Goal: Information Seeking & Learning: Learn about a topic

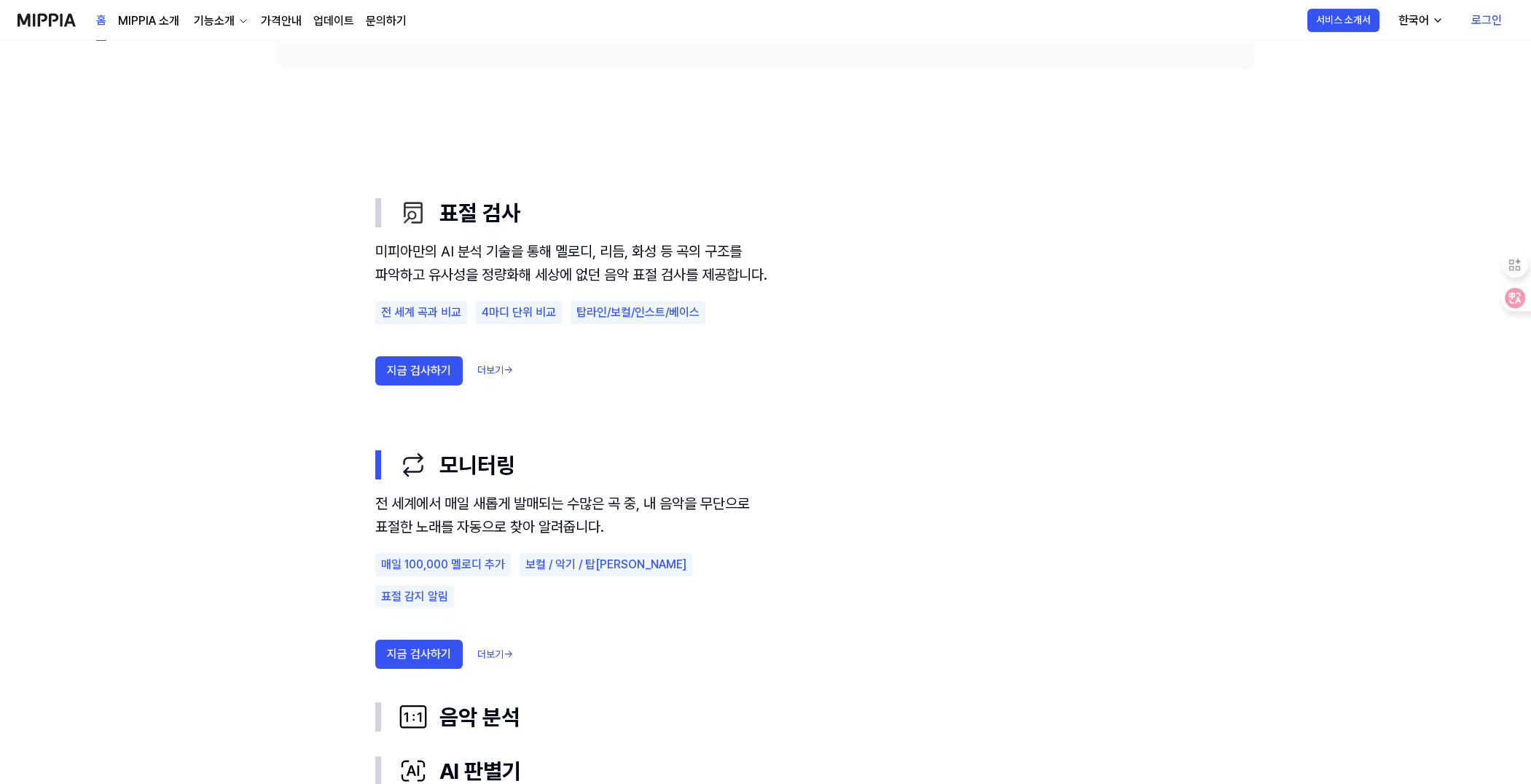
scroll to position [728, 0]
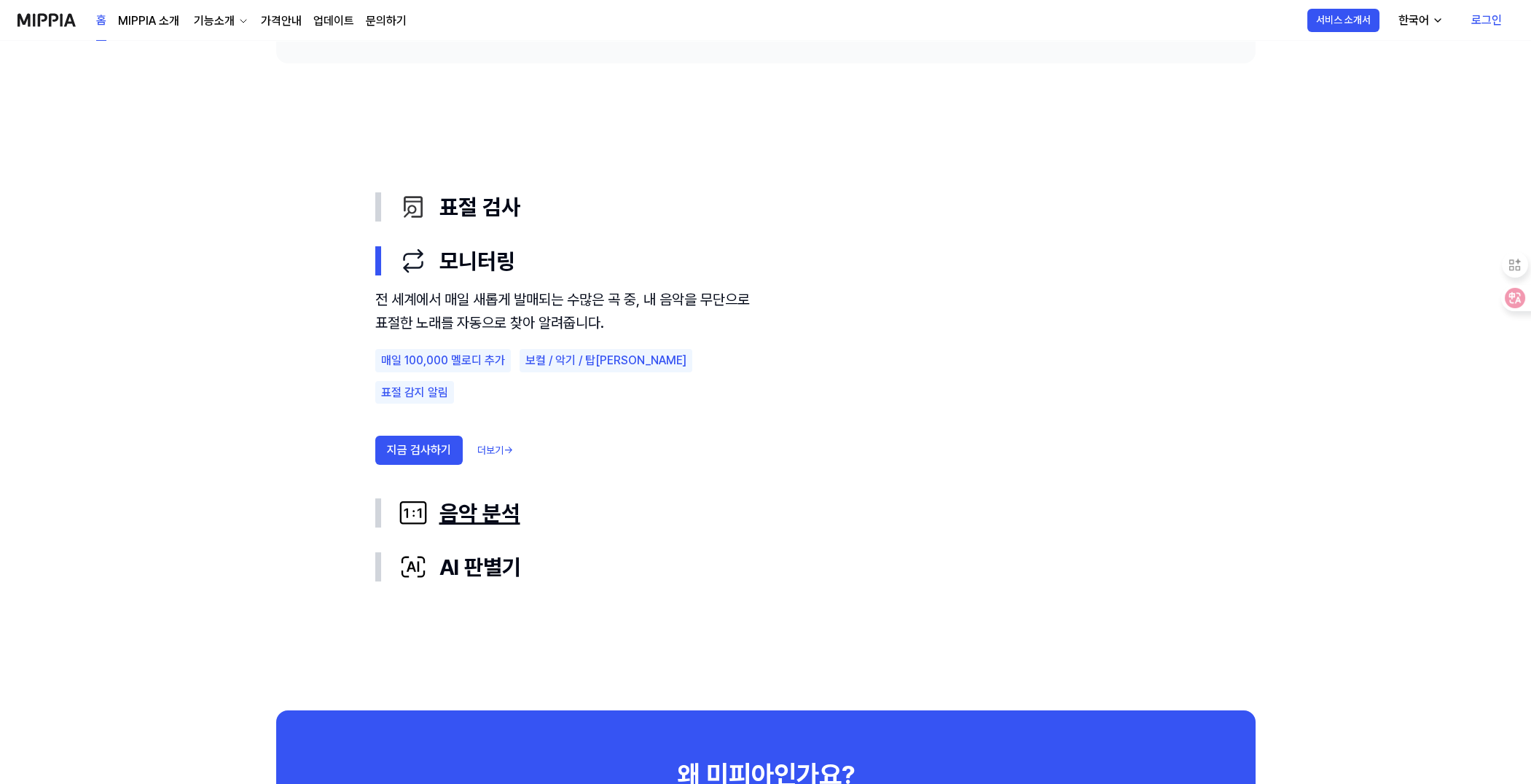
click at [464, 522] on div "음악 분석" at bounding box center [778, 513] width 758 height 30
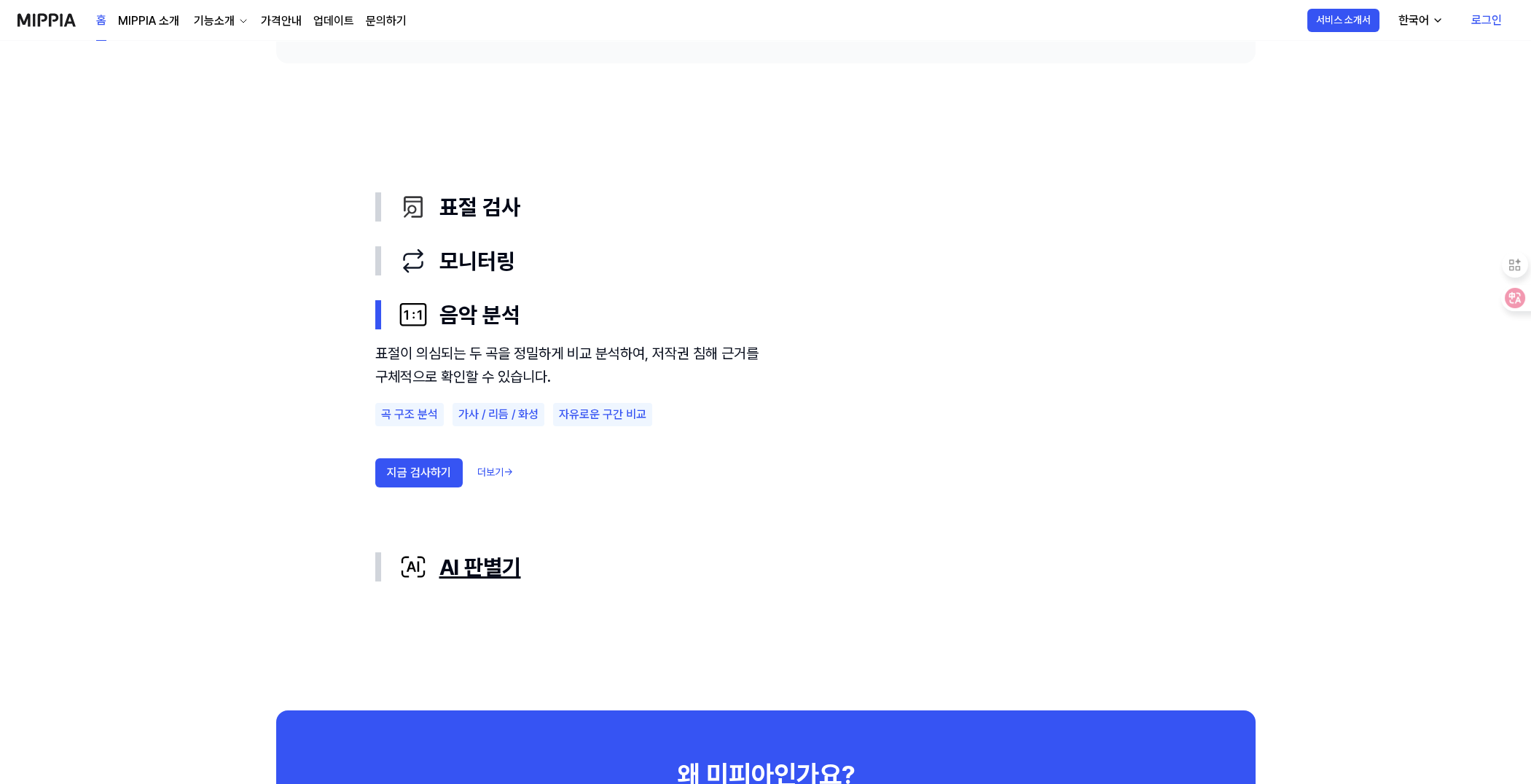
click at [473, 572] on div "AI 판별기" at bounding box center [778, 566] width 758 height 30
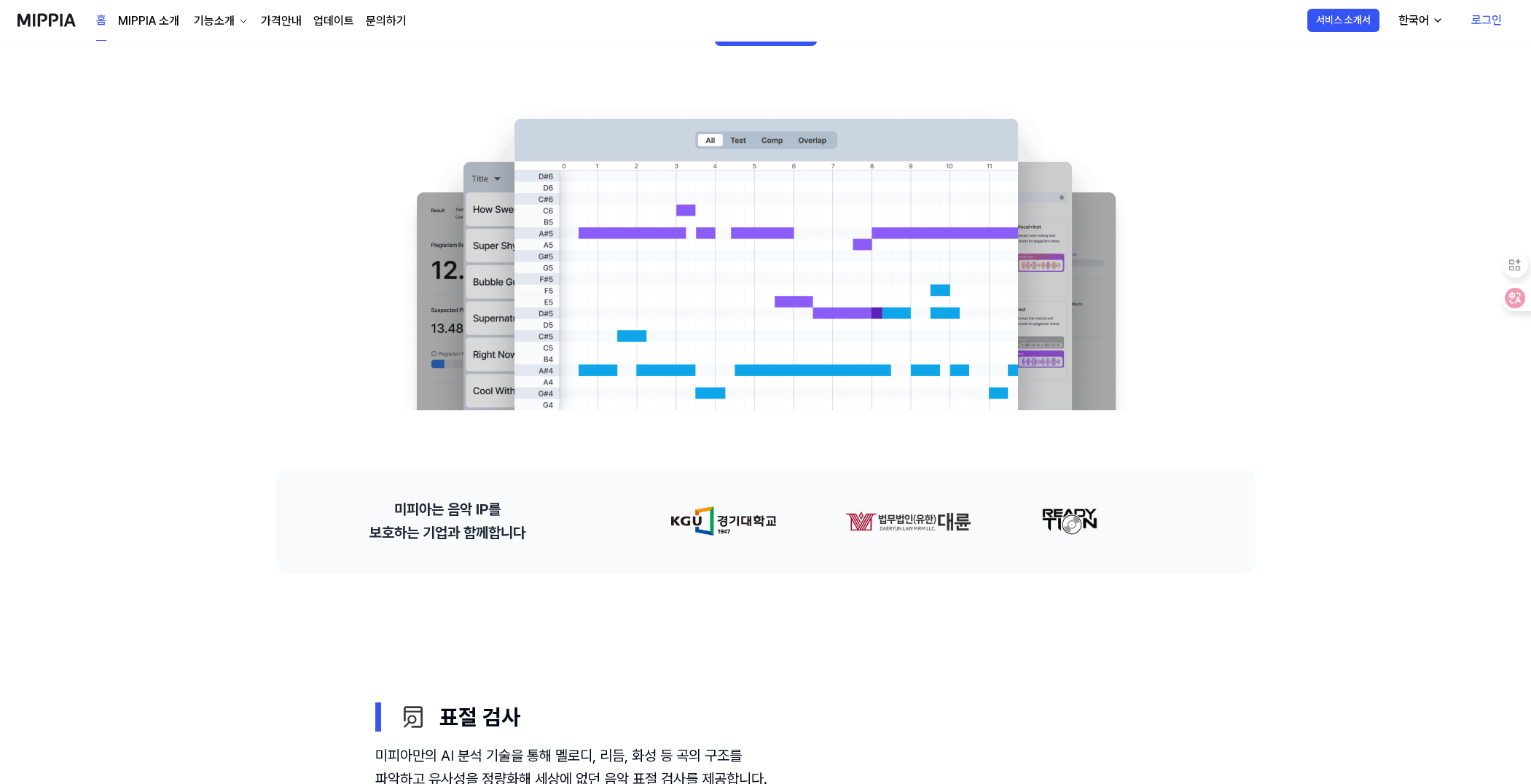
scroll to position [0, 0]
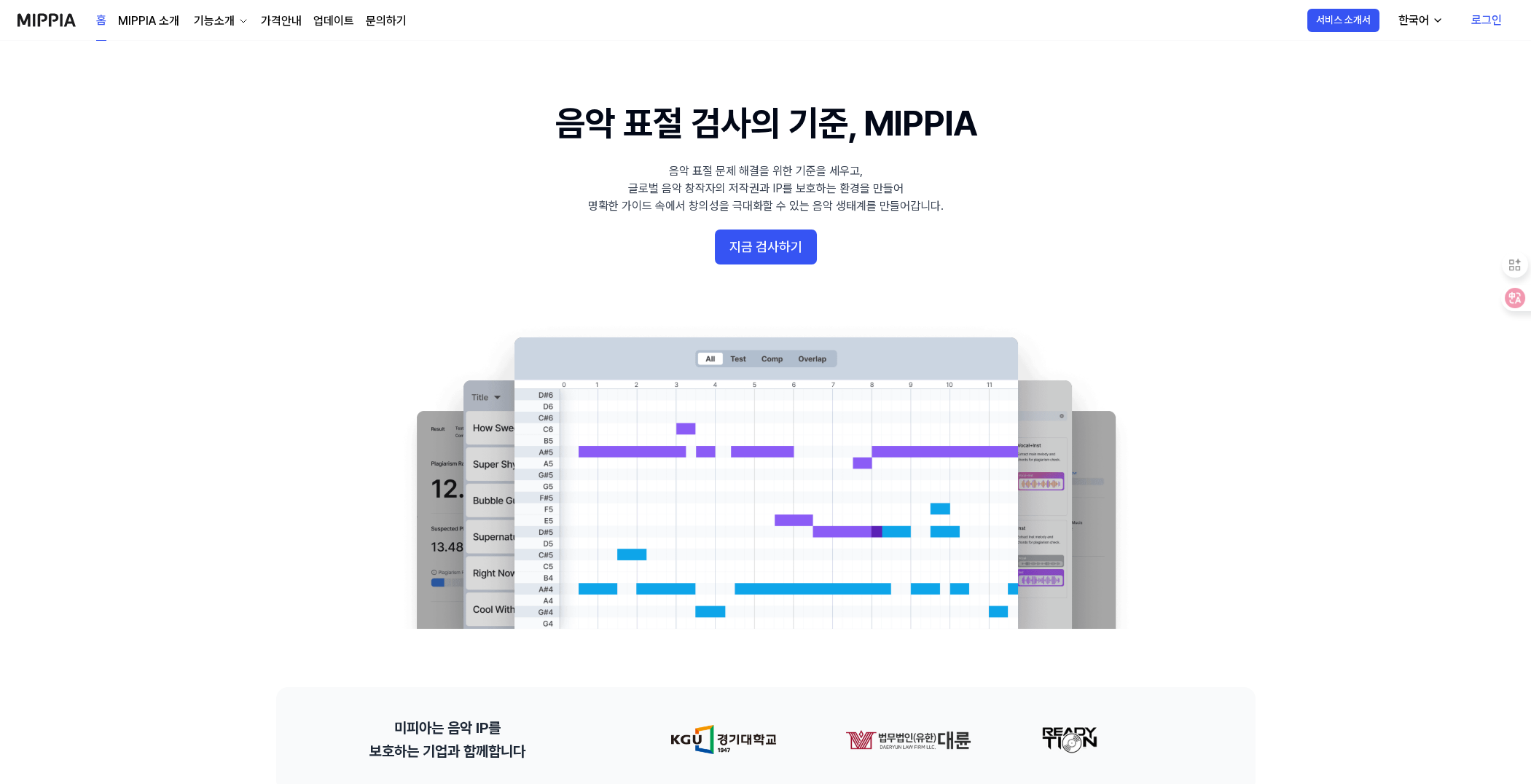
click at [271, 20] on link "가격안내" at bounding box center [281, 21] width 41 height 17
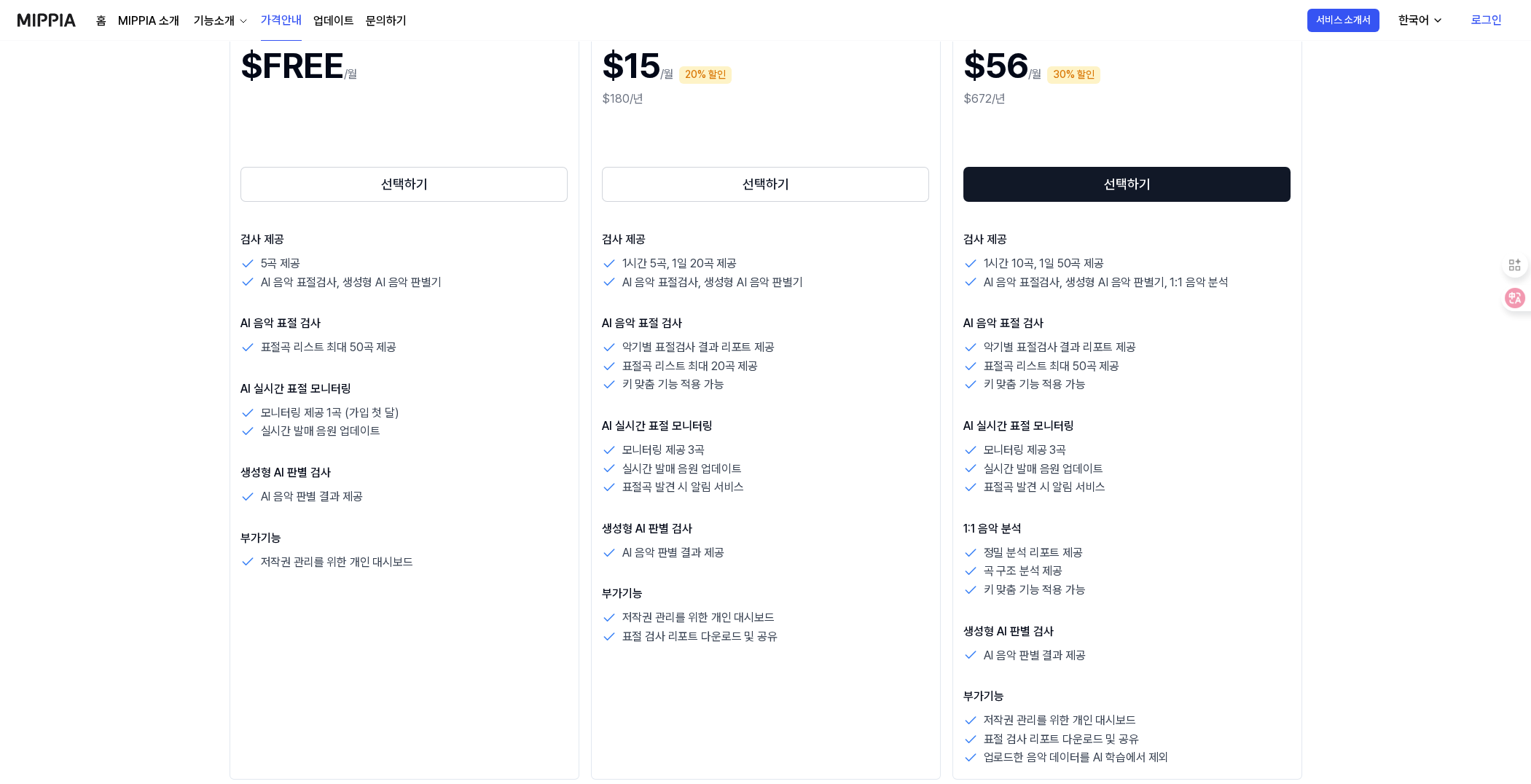
scroll to position [243, 0]
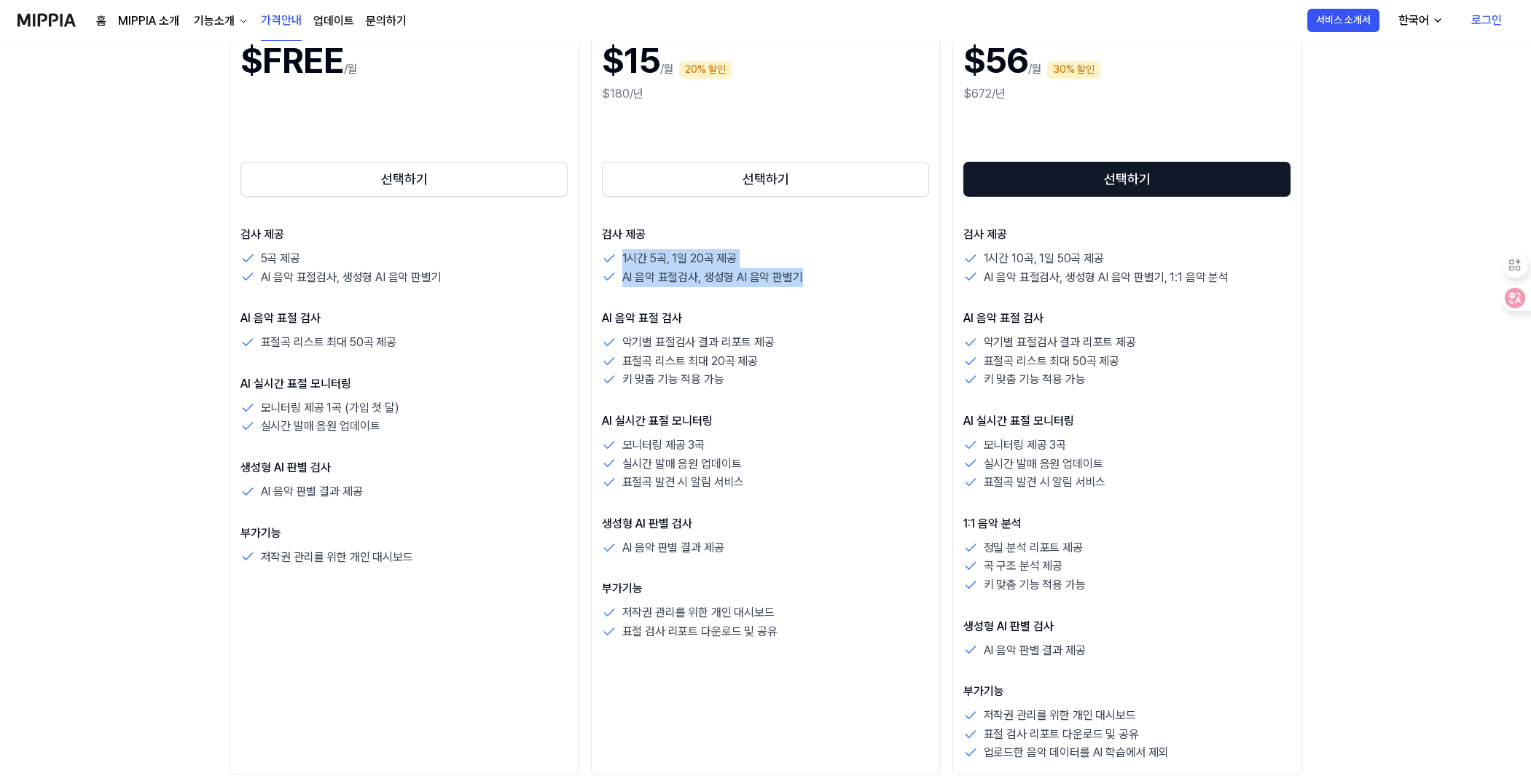
drag, startPoint x: 618, startPoint y: 254, endPoint x: 819, endPoint y: 271, distance: 201.7
click at [819, 271] on div "1시간 5곡, 1일 20곡 제공 AI 음악 표절검사, 생성형 AI 음악 판별기" at bounding box center [766, 267] width 328 height 37
click at [820, 355] on div "표절곡 리스트 최대 20곡 제공" at bounding box center [766, 361] width 328 height 19
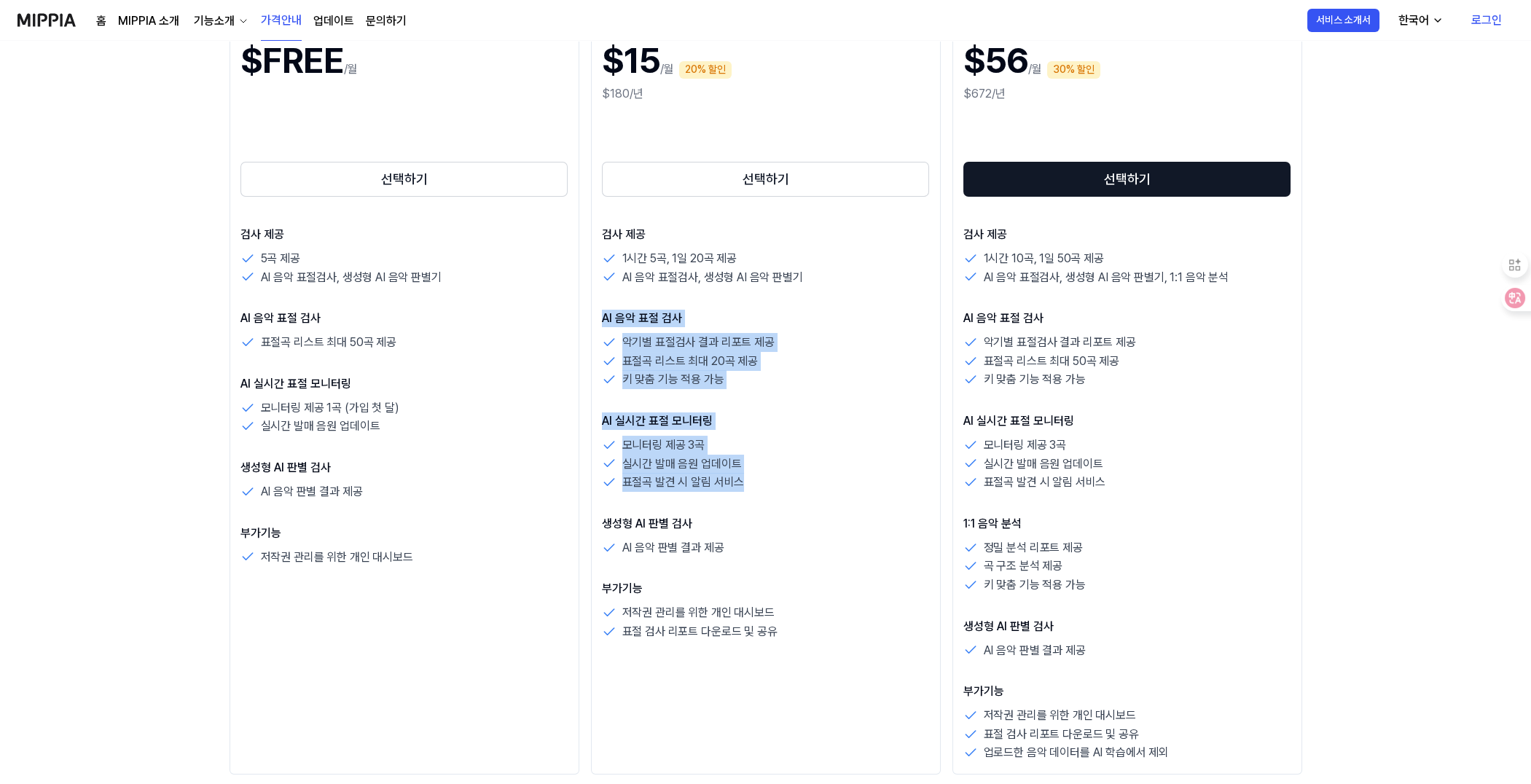
drag, startPoint x: 620, startPoint y: 317, endPoint x: 811, endPoint y: 480, distance: 251.1
click at [811, 480] on div "검사 제공 1시간 5곡, 1일 20곡 제공 AI 음악 표절검사, 생성형 AI 음악 판별기 AI 음악 표절 검사 악기별 표절검사 결과 리포트 제…" at bounding box center [766, 433] width 328 height 415
click at [814, 420] on p "AI 실시간 표절 모니터링" at bounding box center [766, 421] width 328 height 17
